Goal: Information Seeking & Learning: Learn about a topic

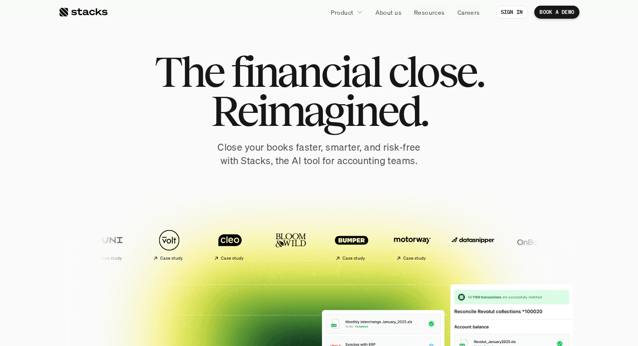
click at [422, 11] on p "Resources" at bounding box center [429, 12] width 31 height 9
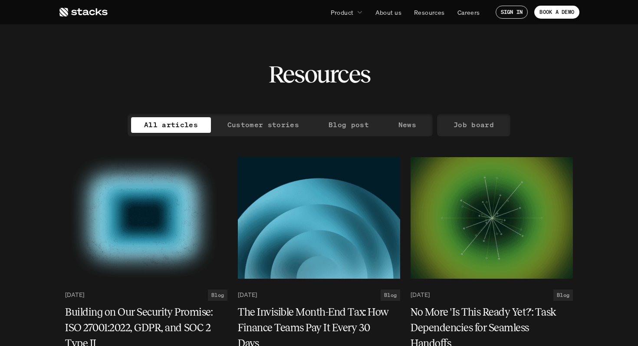
click at [345, 131] on link "Blog post" at bounding box center [348, 125] width 66 height 16
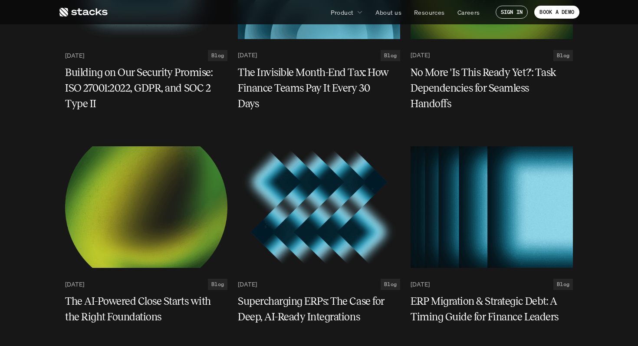
scroll to position [1740, 0]
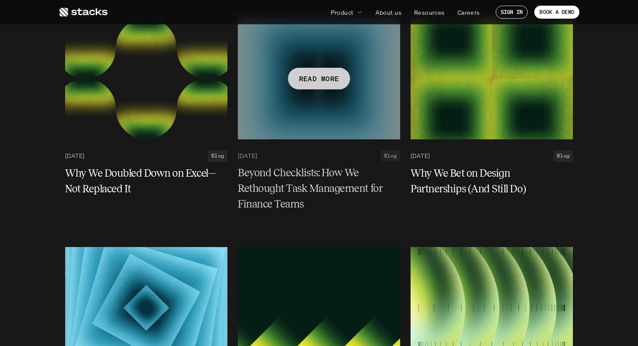
click at [300, 181] on h5 "Beyond Checklists: How We Rethought Task Management for Finance Teams" at bounding box center [314, 188] width 152 height 47
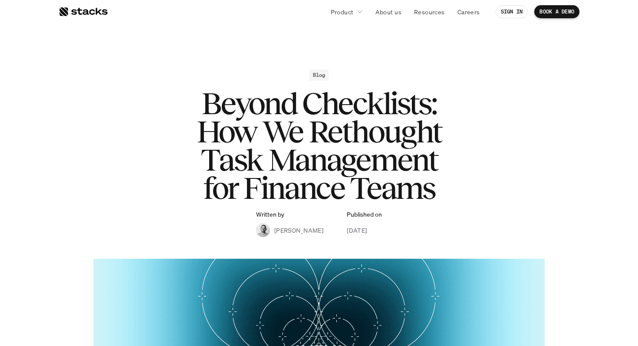
click at [88, 13] on div at bounding box center [83, 12] width 49 height 10
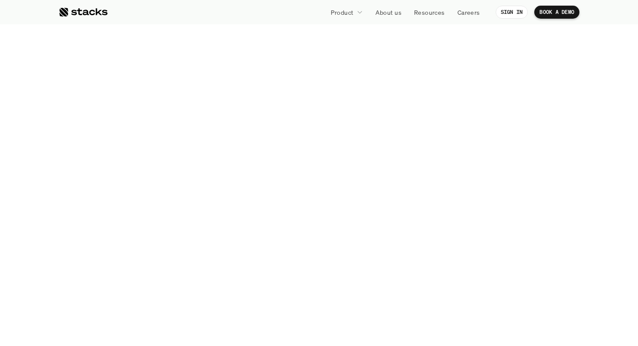
scroll to position [1248, 0]
